Goal: Task Accomplishment & Management: Complete application form

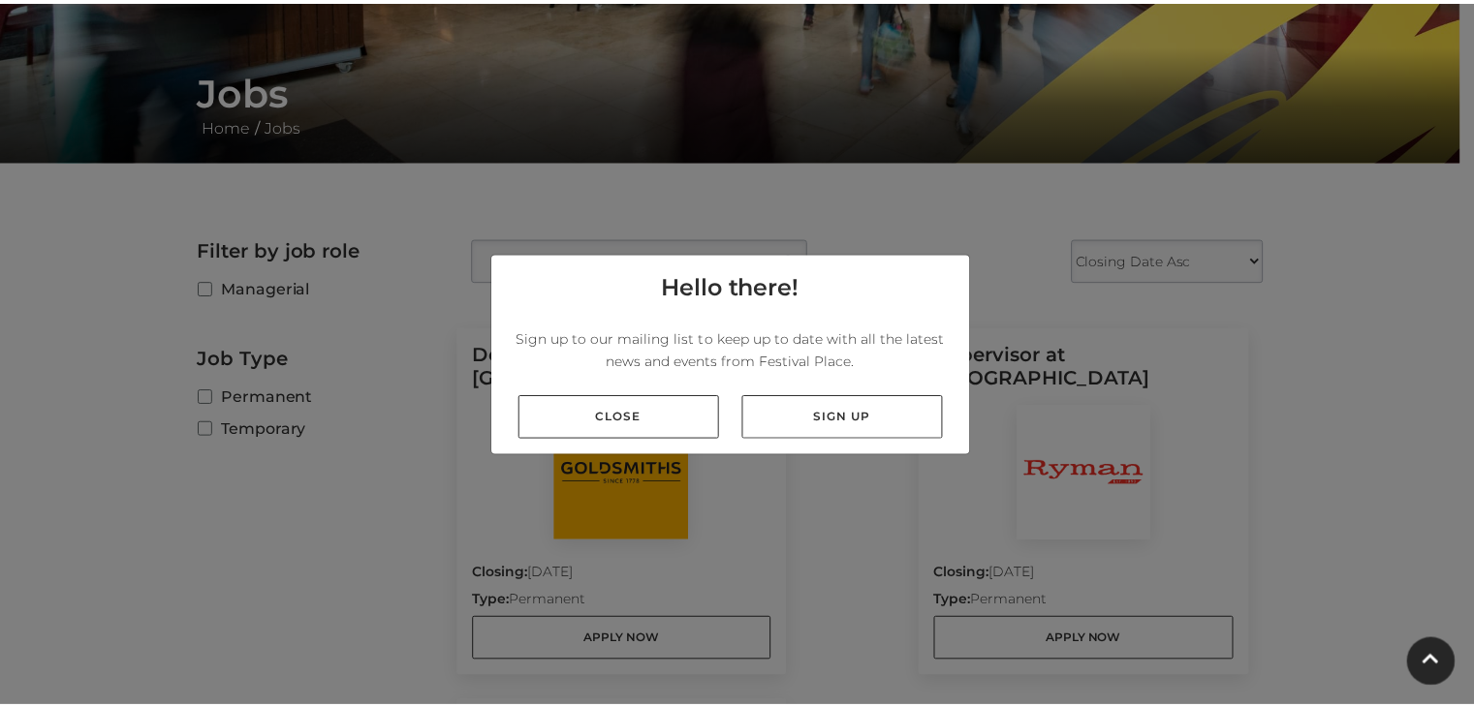
scroll to position [324, 0]
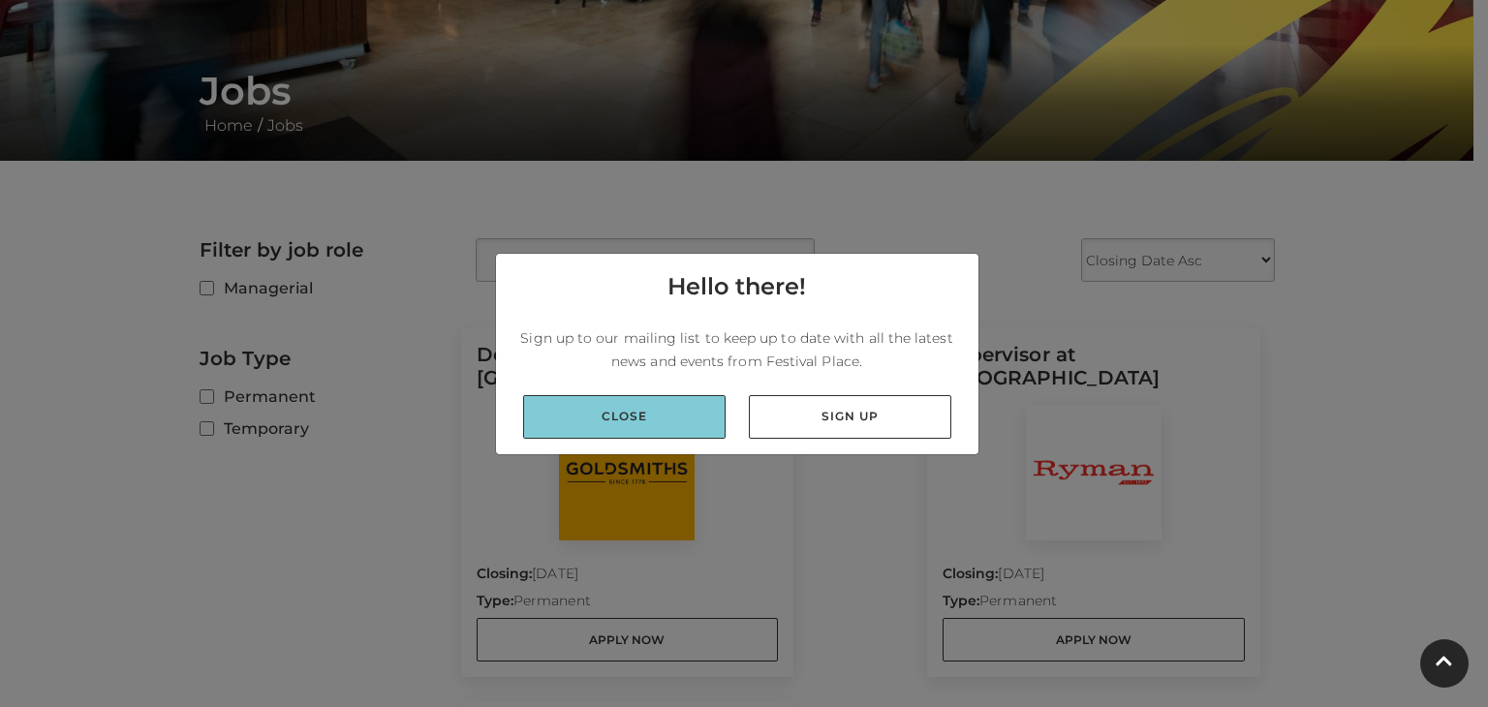
click at [612, 407] on link "Close" at bounding box center [624, 417] width 203 height 44
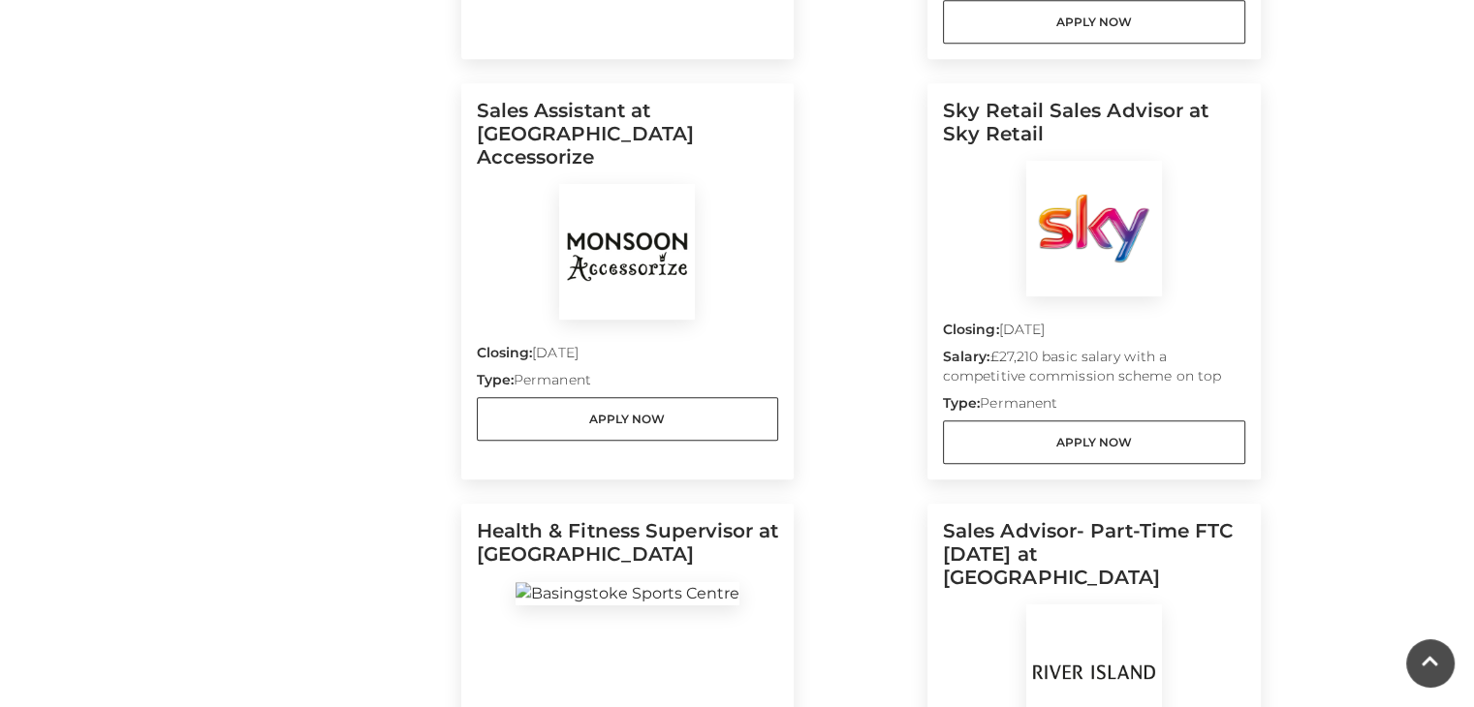
scroll to position [977, 0]
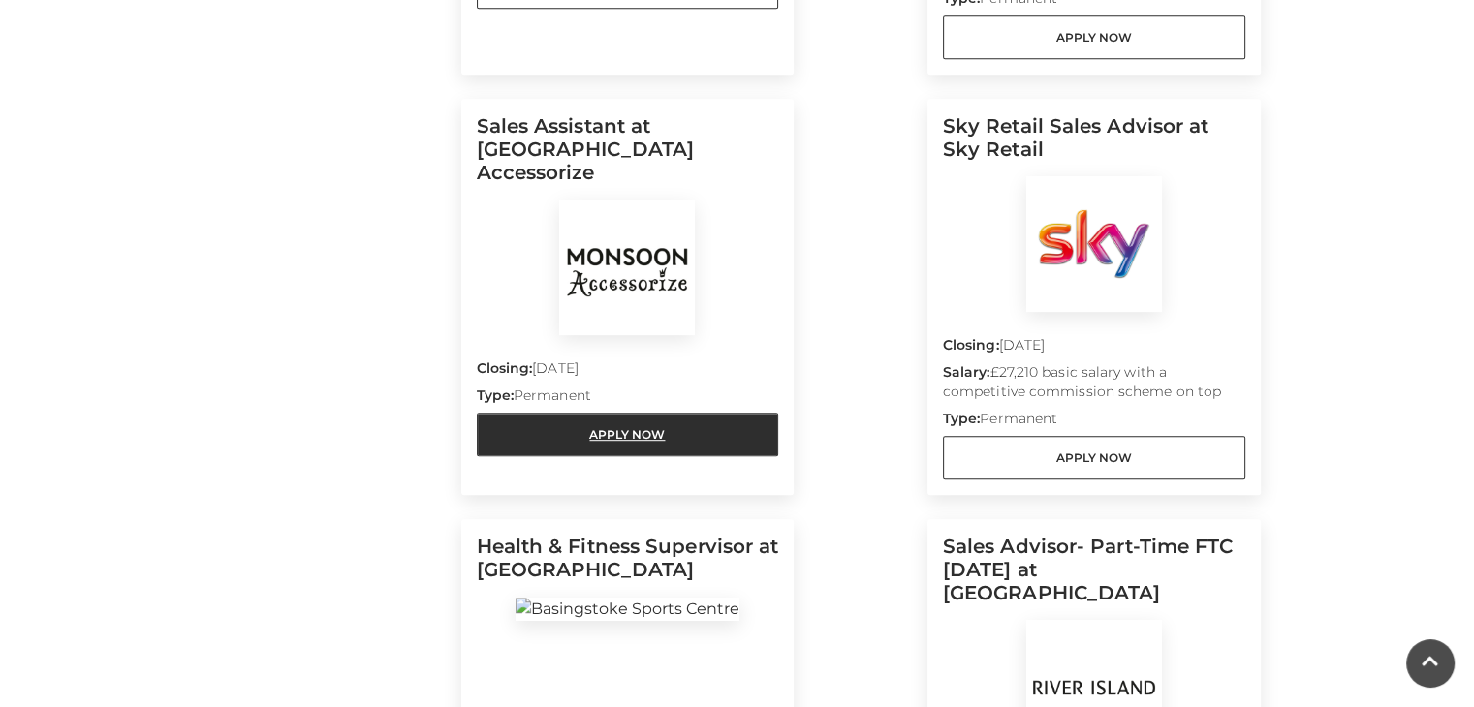
click at [609, 413] on link "Apply Now" at bounding box center [628, 435] width 302 height 44
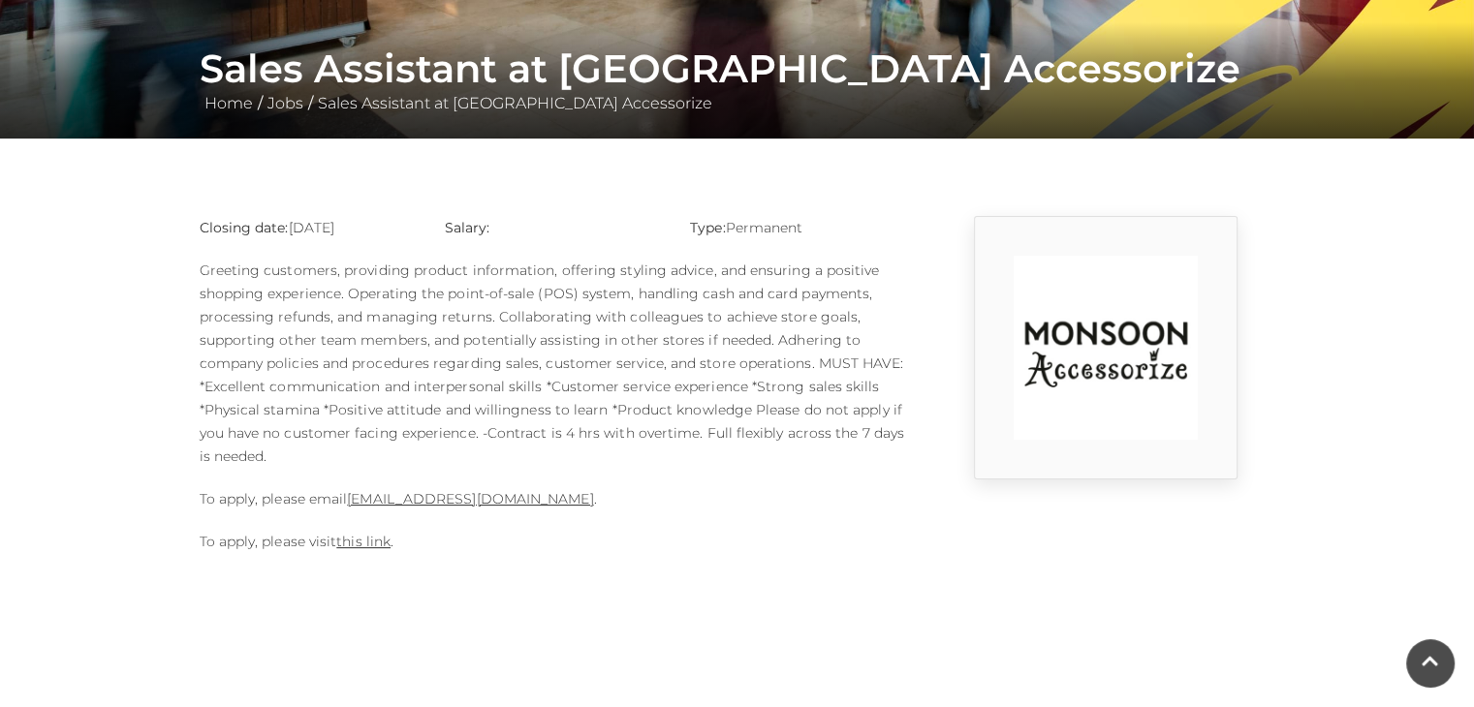
scroll to position [345, 0]
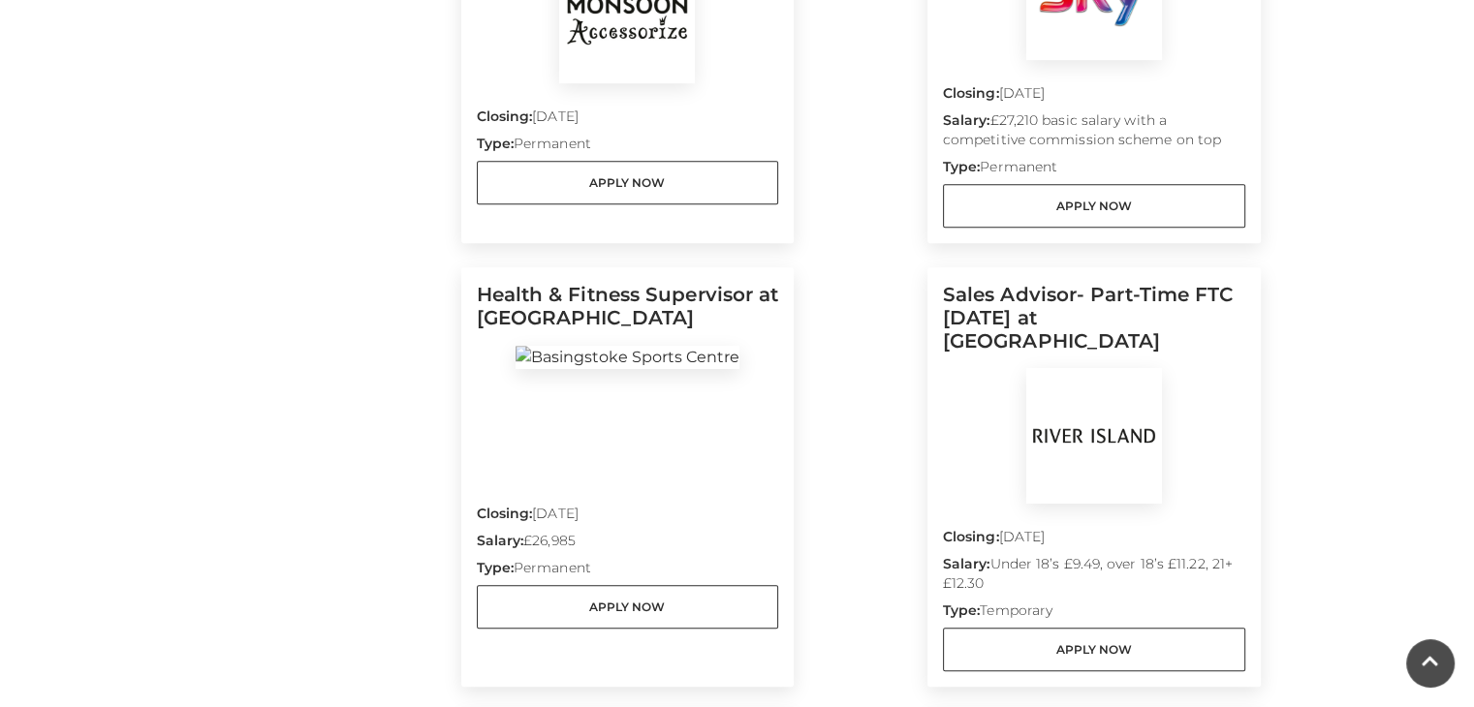
scroll to position [1229, 0]
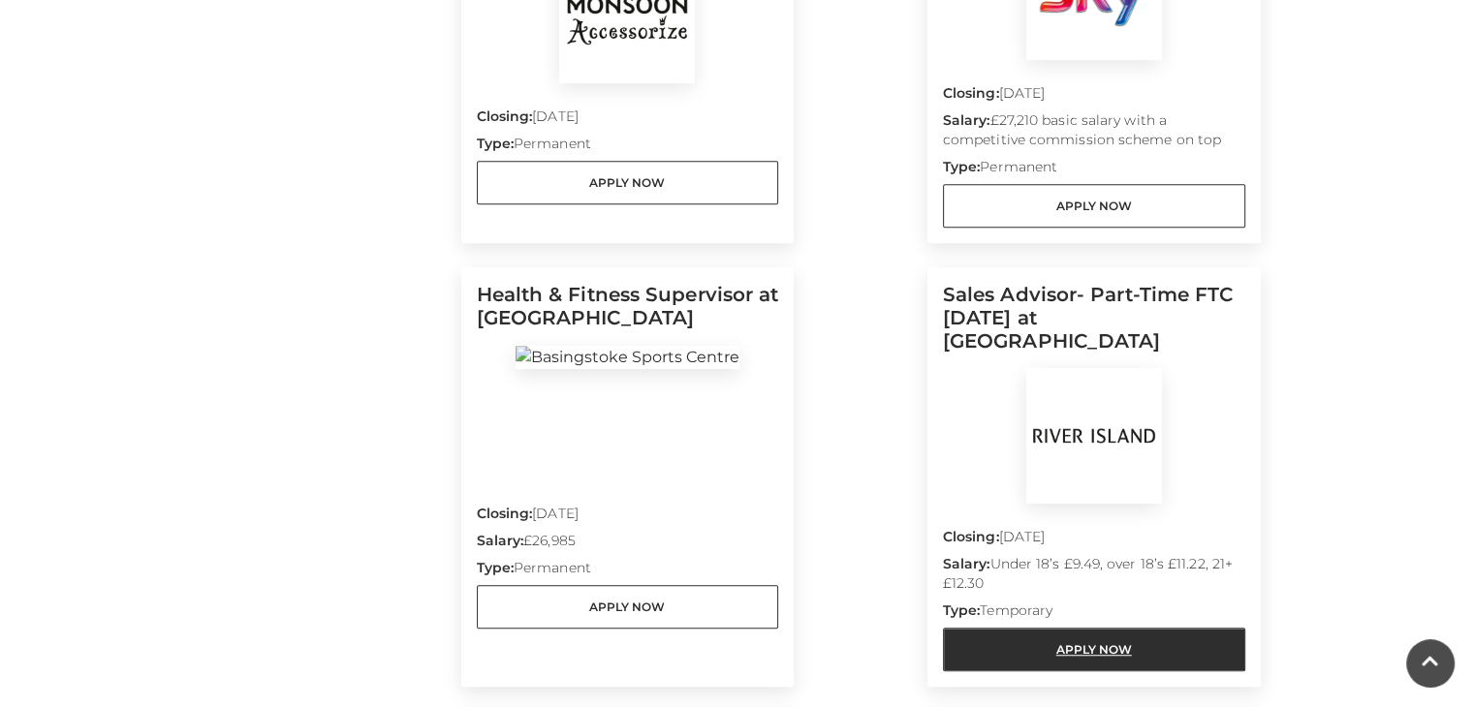
click at [980, 628] on link "Apply Now" at bounding box center [1094, 650] width 302 height 44
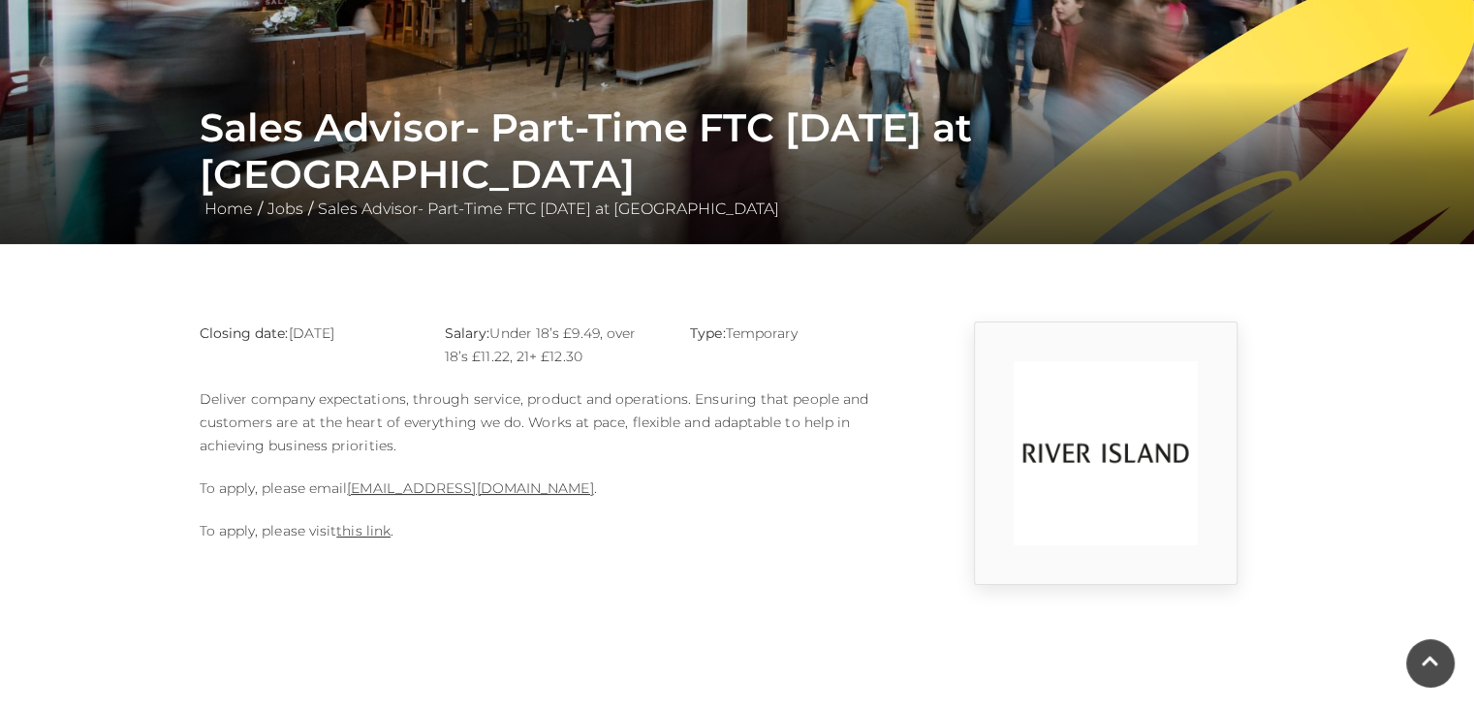
scroll to position [240, 0]
click at [368, 525] on link "this link" at bounding box center [363, 530] width 54 height 17
